Goal: Transaction & Acquisition: Obtain resource

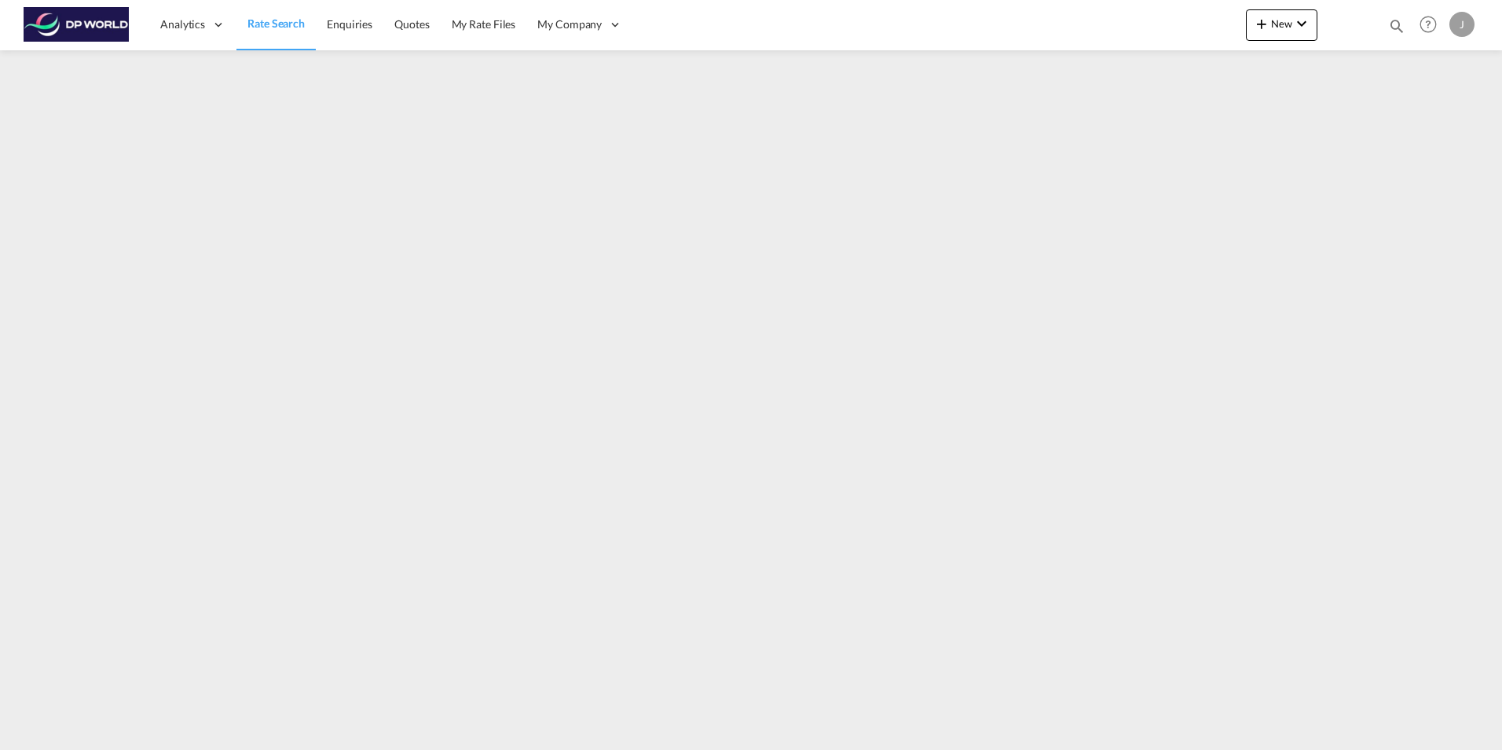
click at [269, 24] on span "Rate Search" at bounding box center [275, 22] width 57 height 13
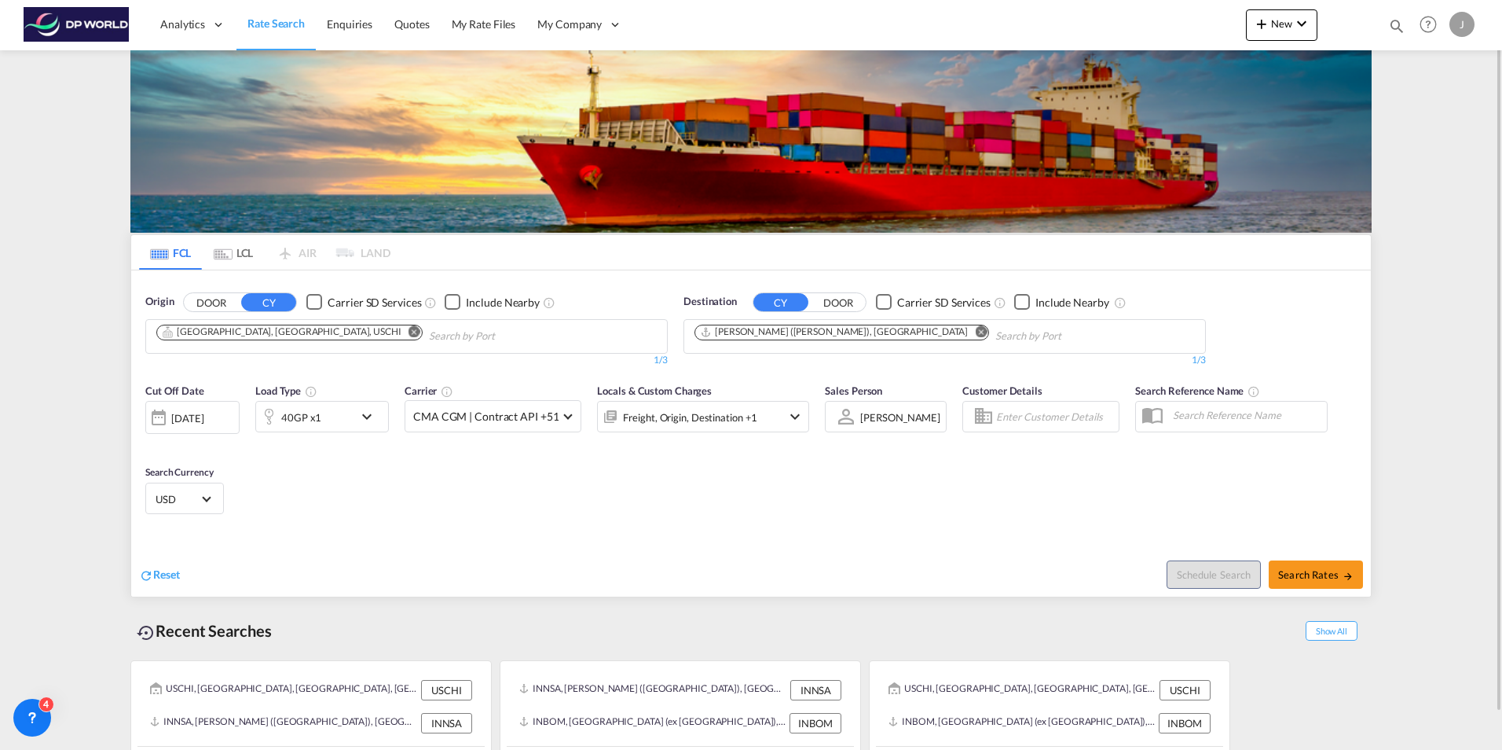
click at [409, 332] on md-icon "Remove" at bounding box center [415, 331] width 12 height 12
click at [975, 332] on md-icon "Remove" at bounding box center [981, 331] width 12 height 12
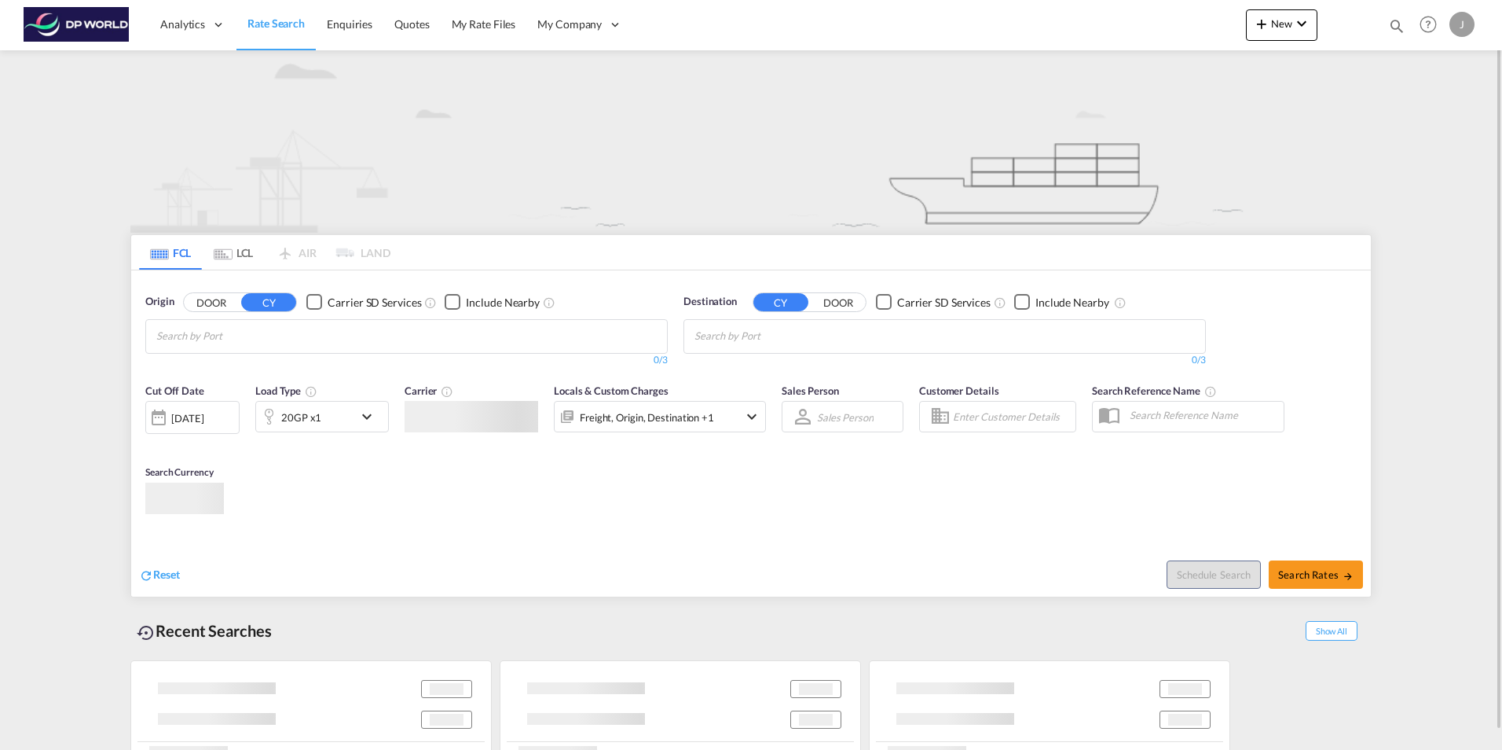
click at [237, 339] on input "Chips input." at bounding box center [230, 336] width 149 height 25
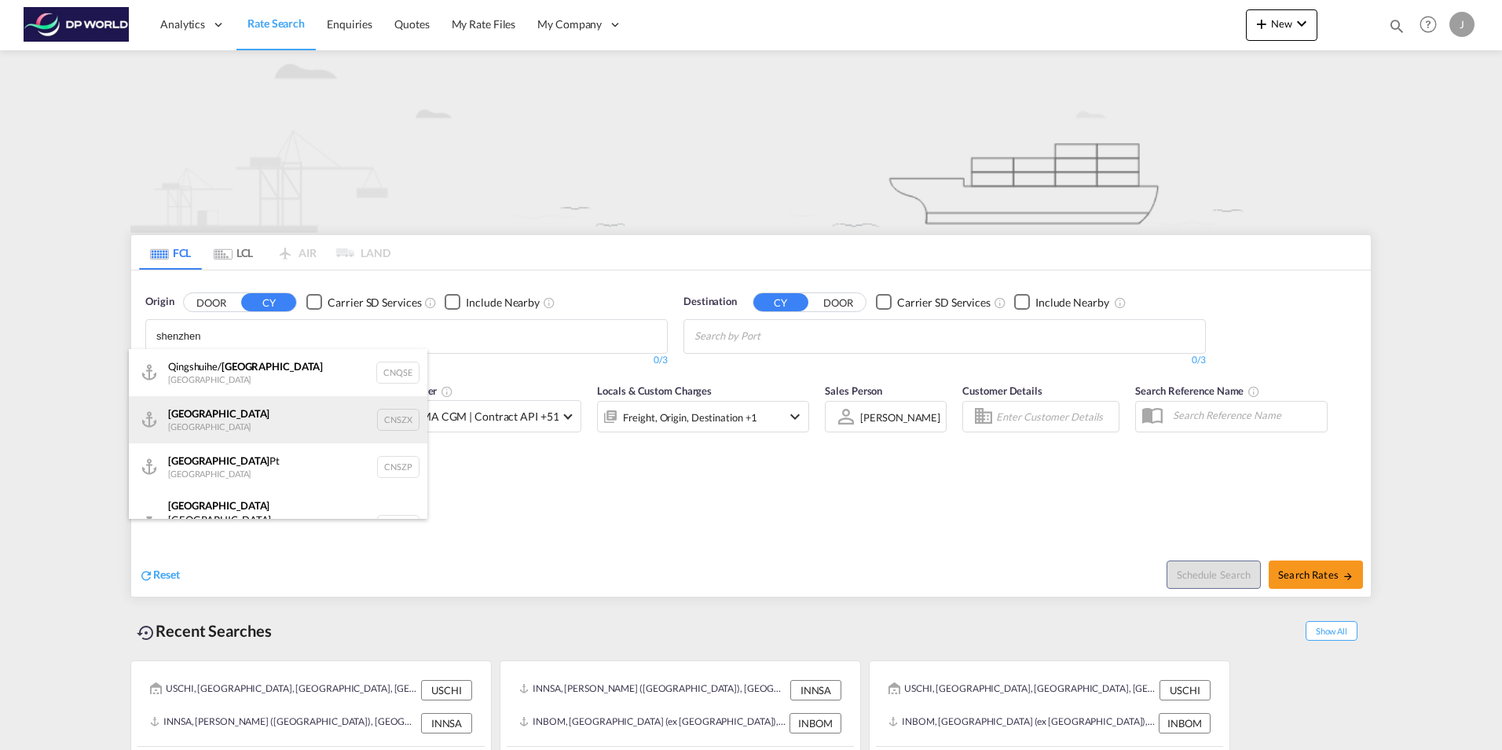
type input "shenzhen"
click at [234, 412] on div "Shenzhen China CNSZX" at bounding box center [278, 419] width 299 height 47
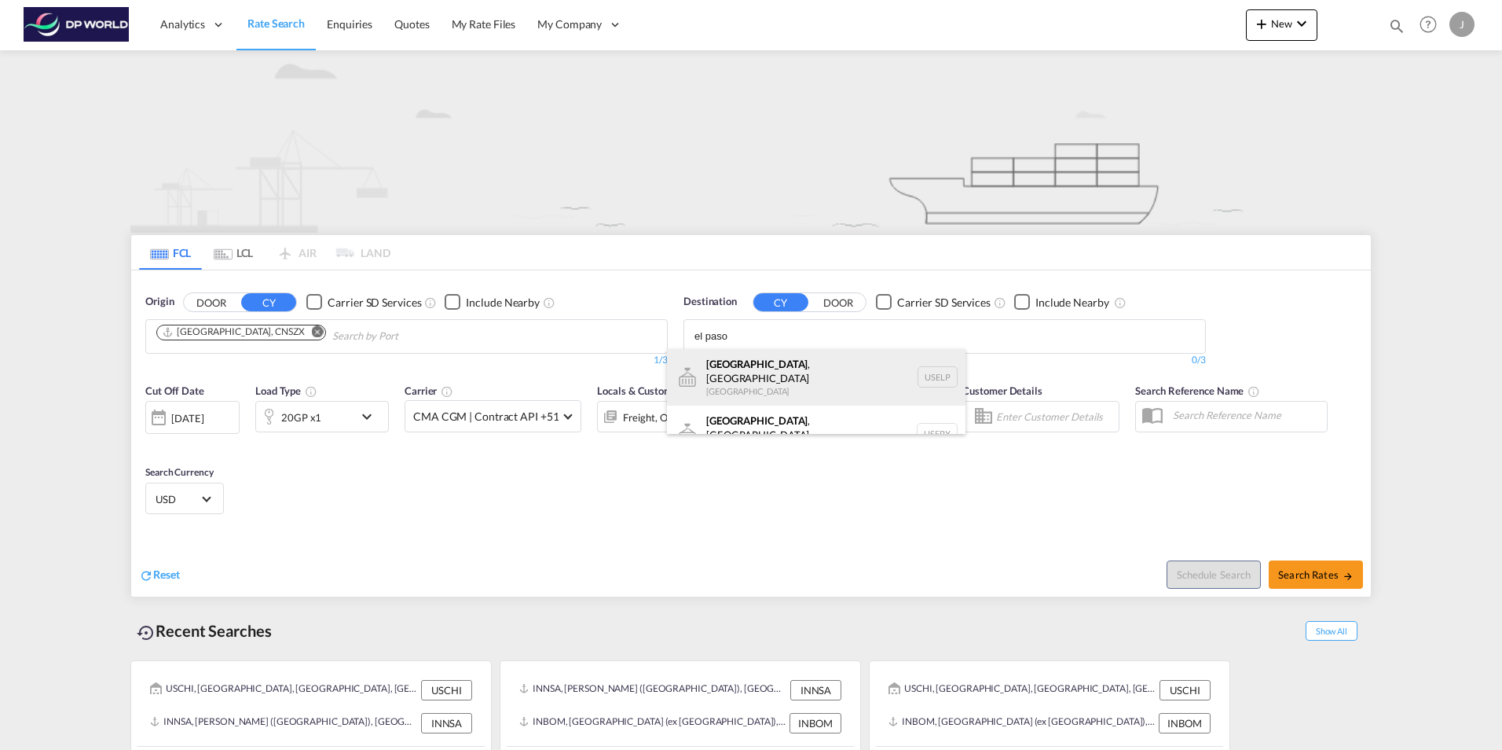
type input "el paso"
click at [760, 373] on div "El Paso , TX United States USELP" at bounding box center [816, 377] width 299 height 57
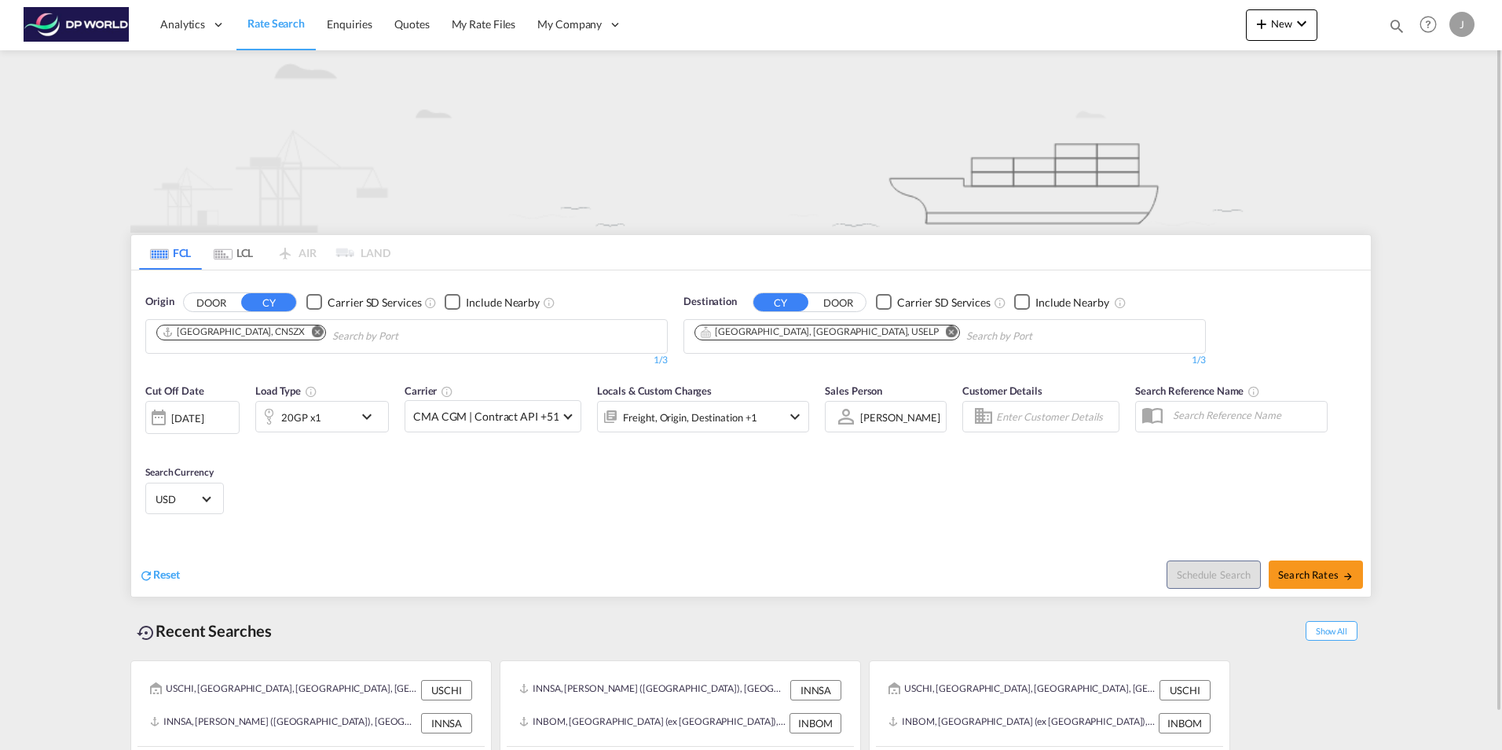
click at [334, 420] on div "20GP x1" at bounding box center [304, 416] width 97 height 31
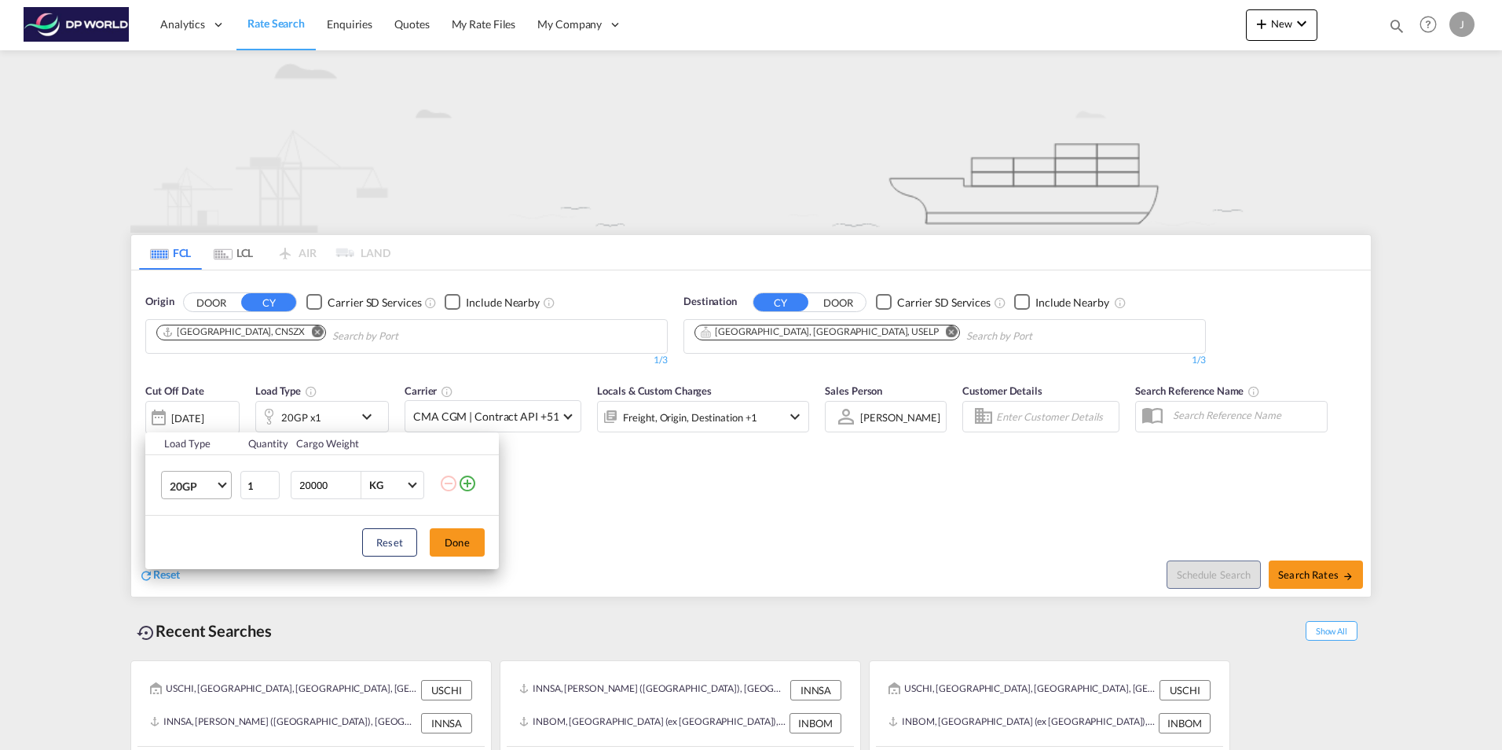
click at [219, 482] on span "Choose: \a20GP" at bounding box center [222, 483] width 9 height 9
click at [217, 556] on md-option "40HC" at bounding box center [210, 561] width 107 height 38
click at [464, 543] on button "Done" at bounding box center [457, 542] width 55 height 28
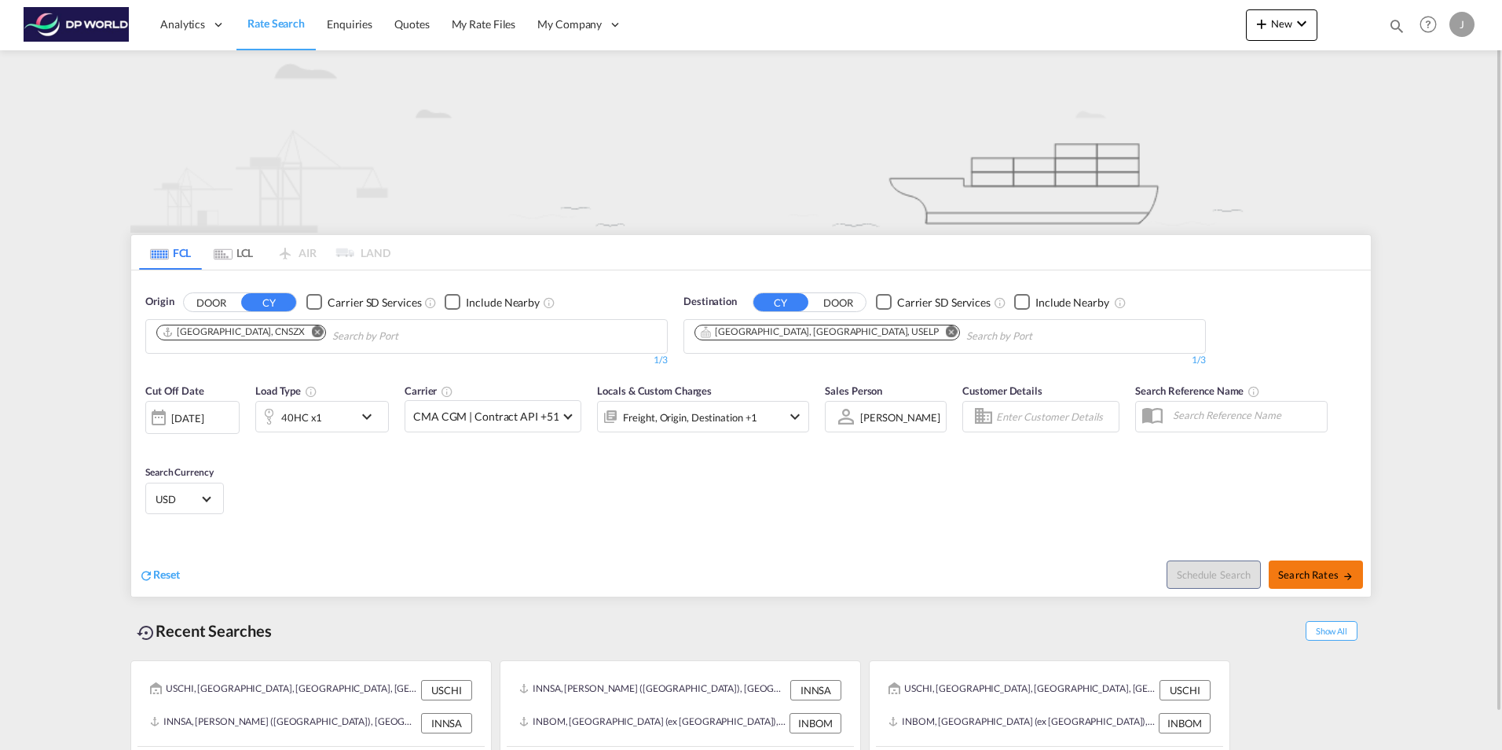
click at [1313, 579] on span "Search Rates" at bounding box center [1315, 574] width 75 height 13
type input "CNSZX to USELP / 6 Oct 2025"
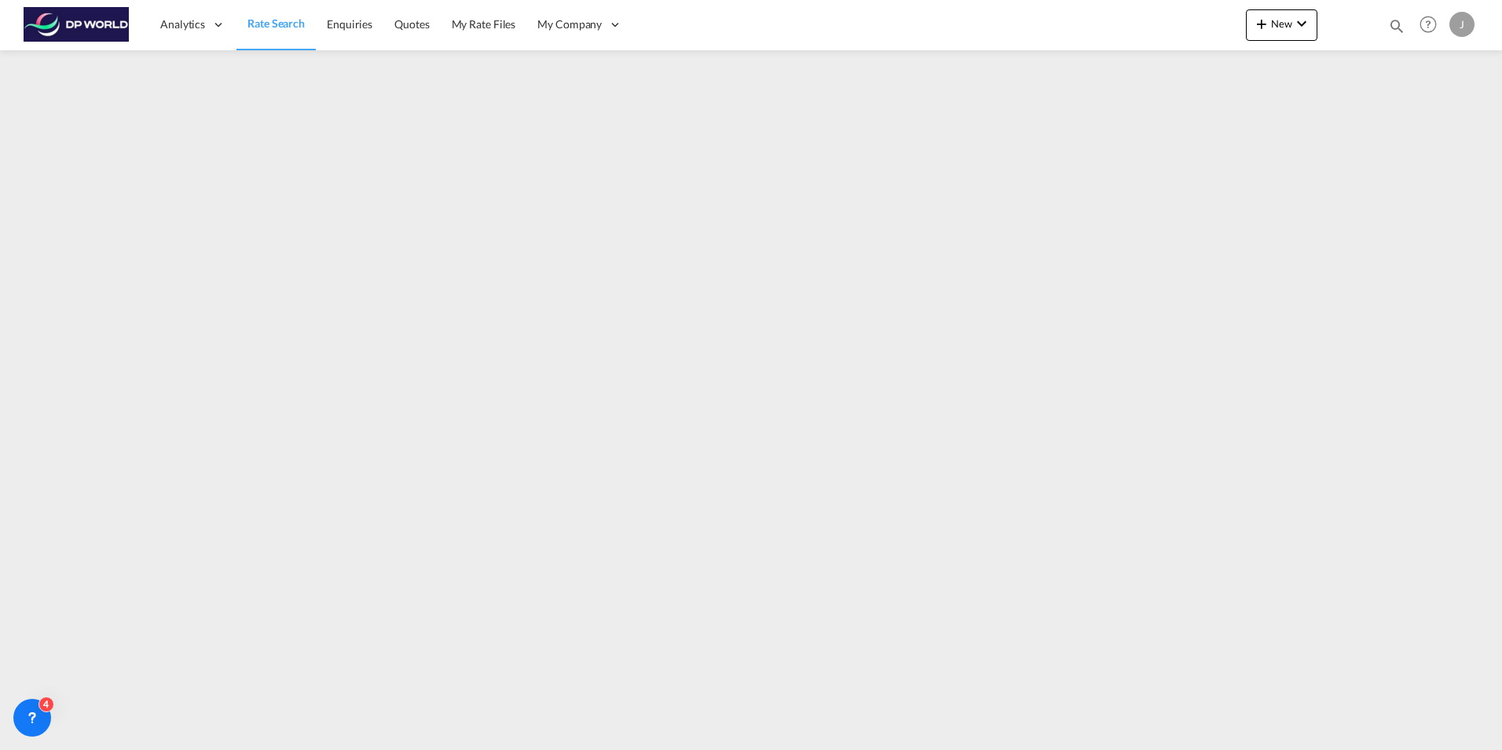
click at [263, 24] on span "Rate Search" at bounding box center [275, 22] width 57 height 13
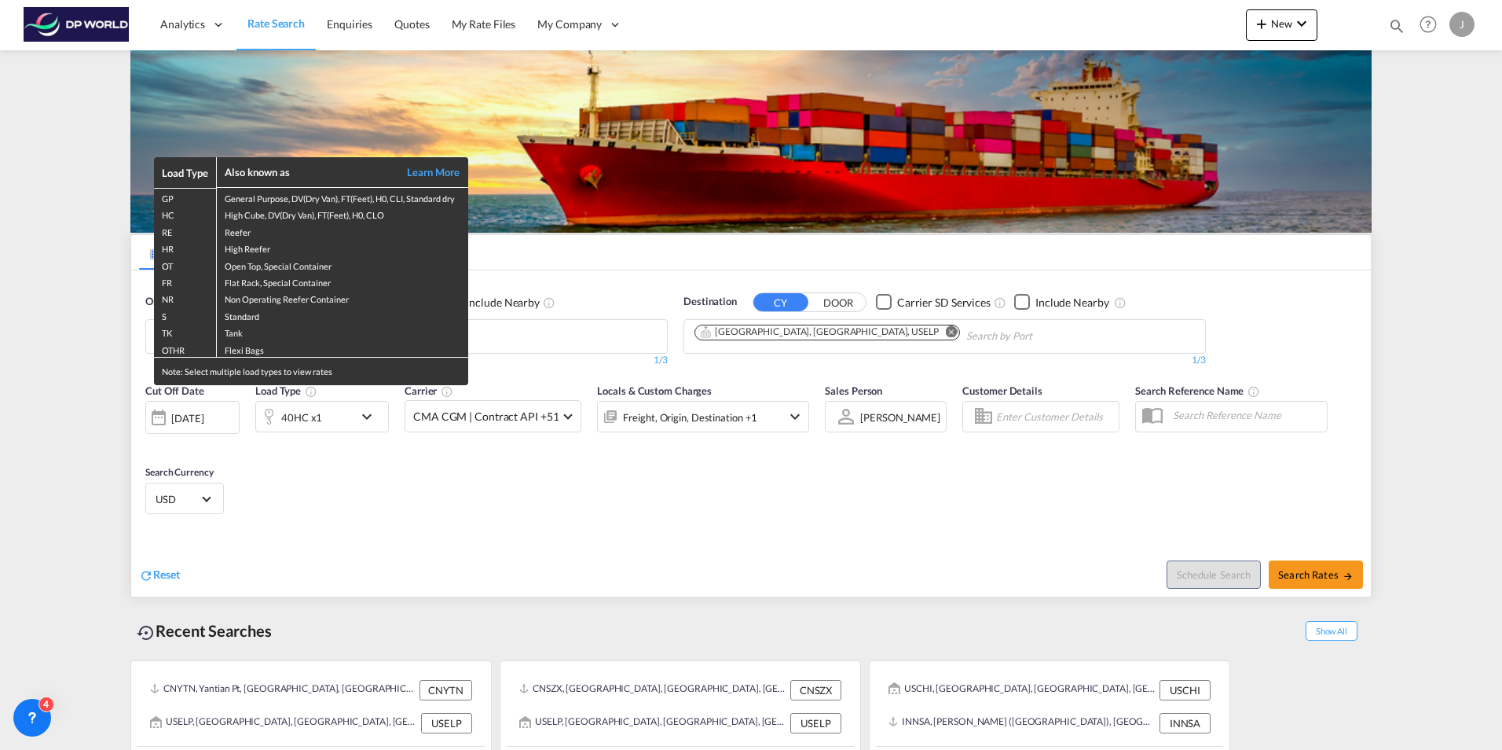
click at [387, 481] on div "Load Type Also known as Learn More GP General Purpose, DV(Dry Van), FT(Feet), H…" at bounding box center [751, 375] width 1502 height 750
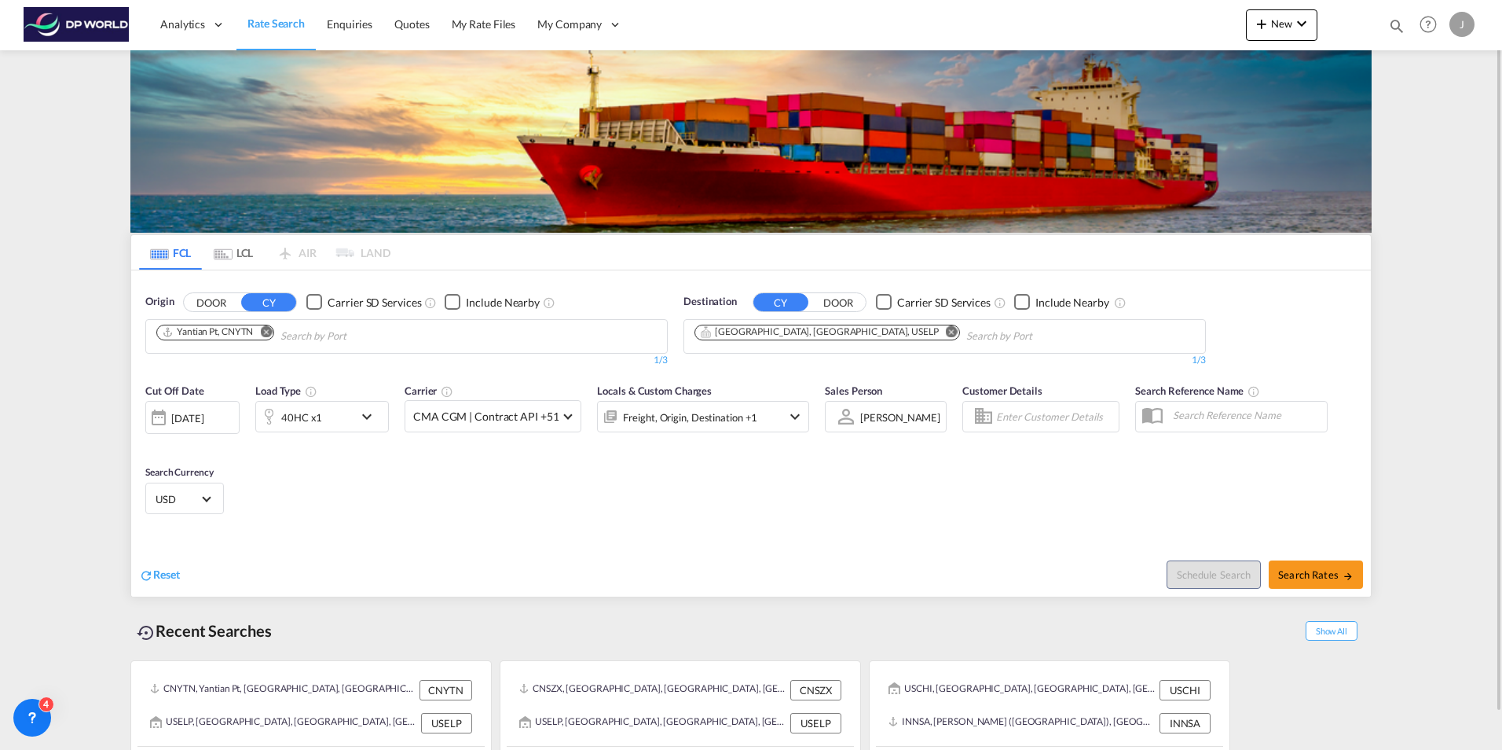
click at [265, 331] on md-icon "Remove" at bounding box center [266, 331] width 12 height 12
click at [310, 334] on md-chips-wrap "Chips container with autocompletion. Enter the text area, type text to search, …" at bounding box center [233, 334] width 158 height 29
type input "b"
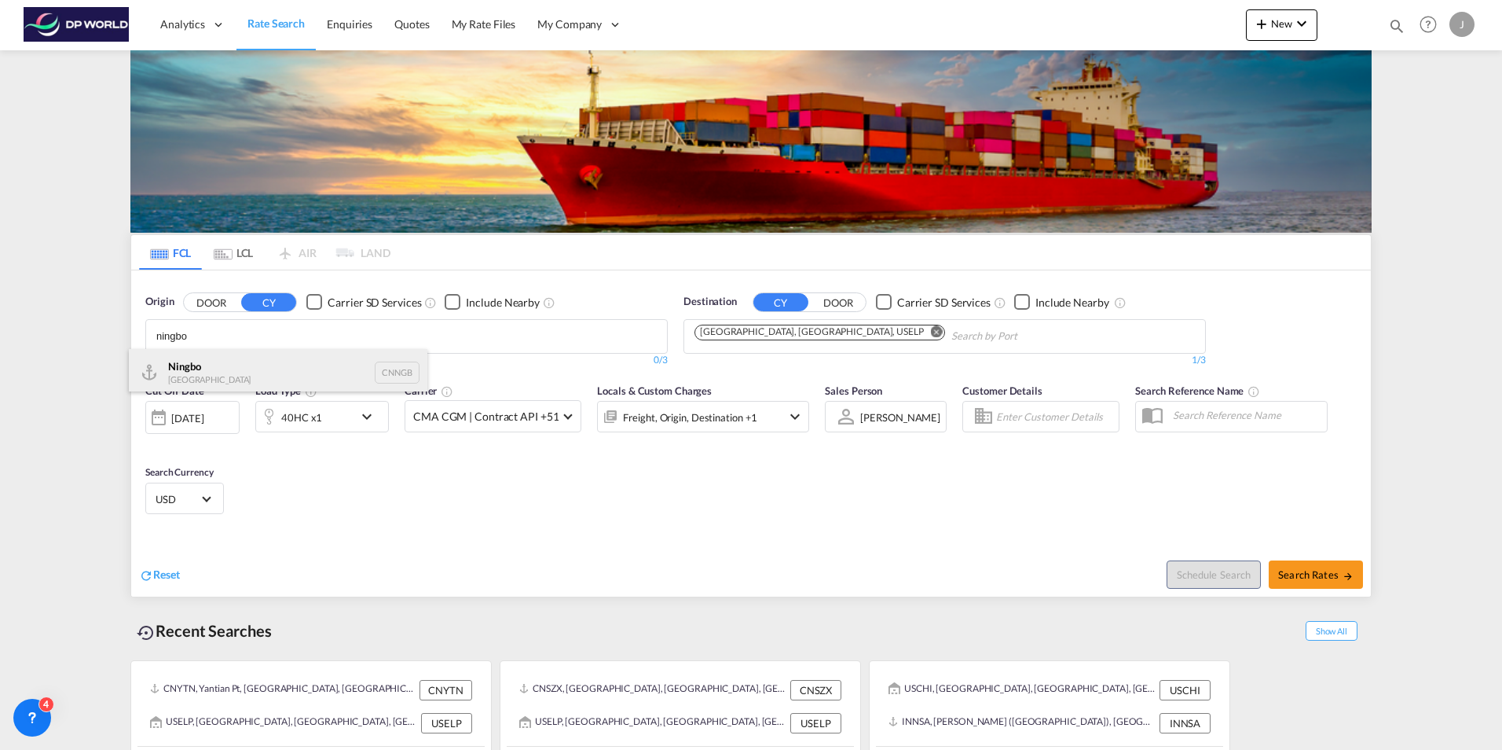
type input "ningbo"
click at [236, 377] on div "Ningbo China CNNGB" at bounding box center [278, 372] width 299 height 47
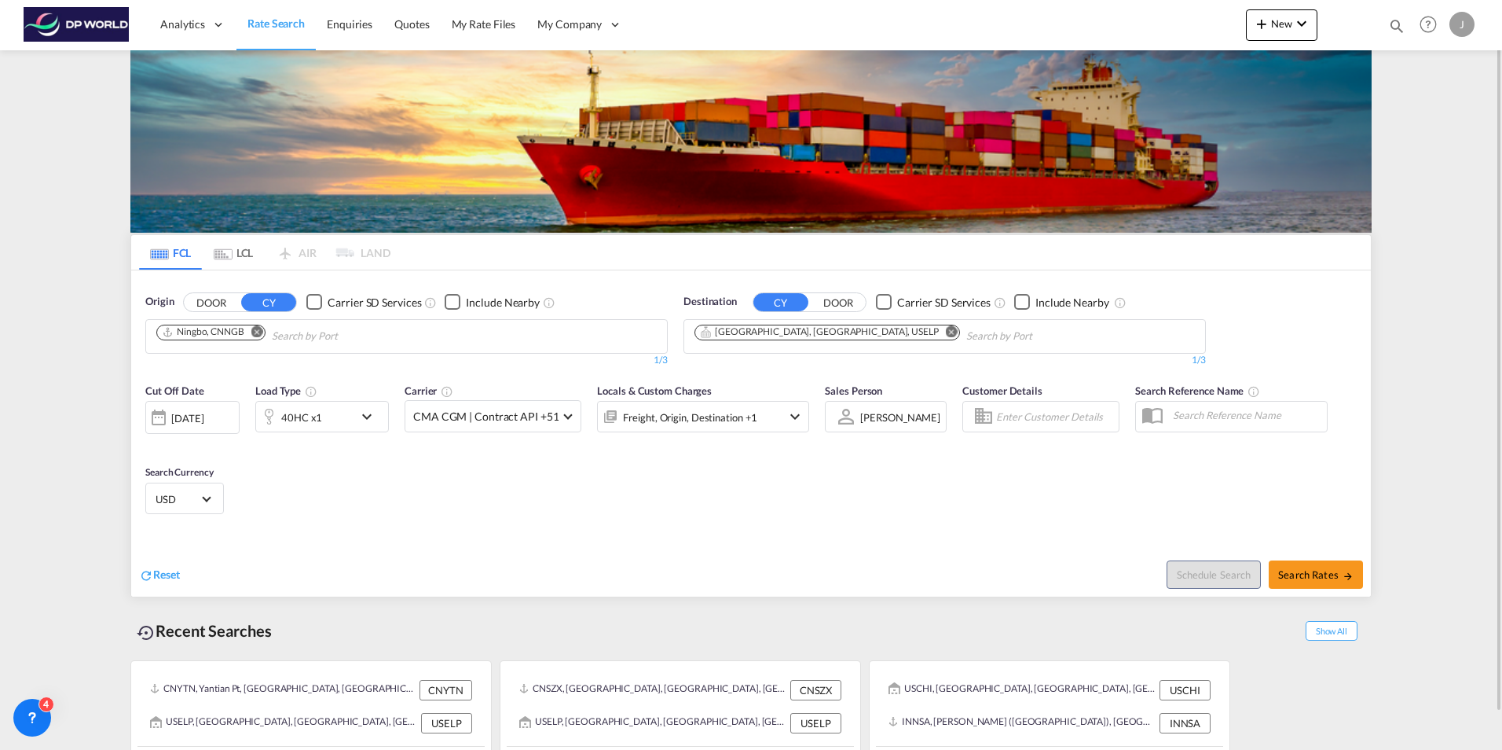
click at [814, 525] on div "Cut Off Date 06 Oct 2025 06/10/2025 Load Type 40HC x1 Carrier CMA CGM | Contrac…" at bounding box center [751, 451] width 1240 height 153
click at [1305, 579] on span "Search Rates" at bounding box center [1315, 574] width 75 height 13
type input "CNNGB to USELP / 6 Oct 2025"
